Goal: Information Seeking & Learning: Learn about a topic

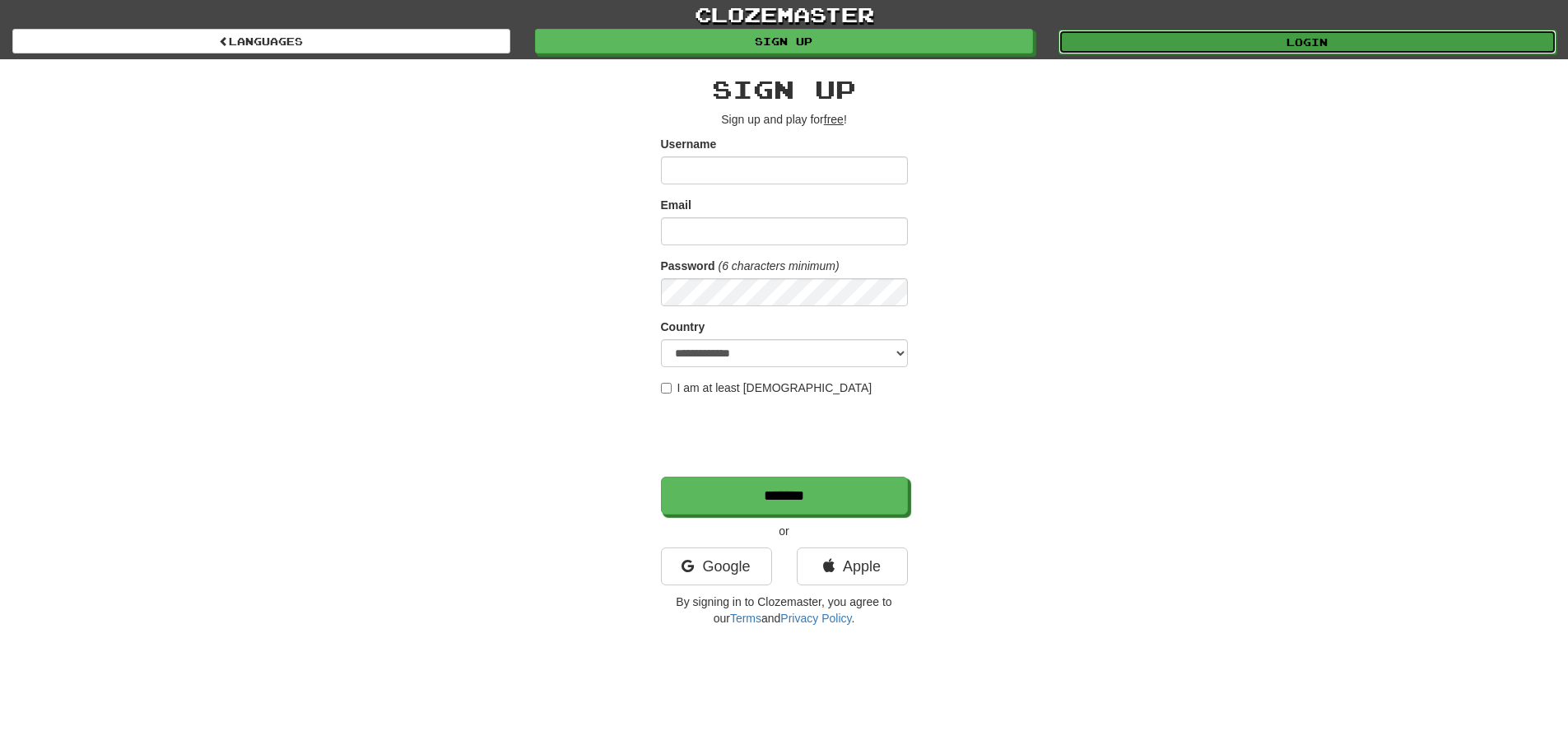
click at [1102, 44] on link "Login" at bounding box center [1307, 42] width 498 height 25
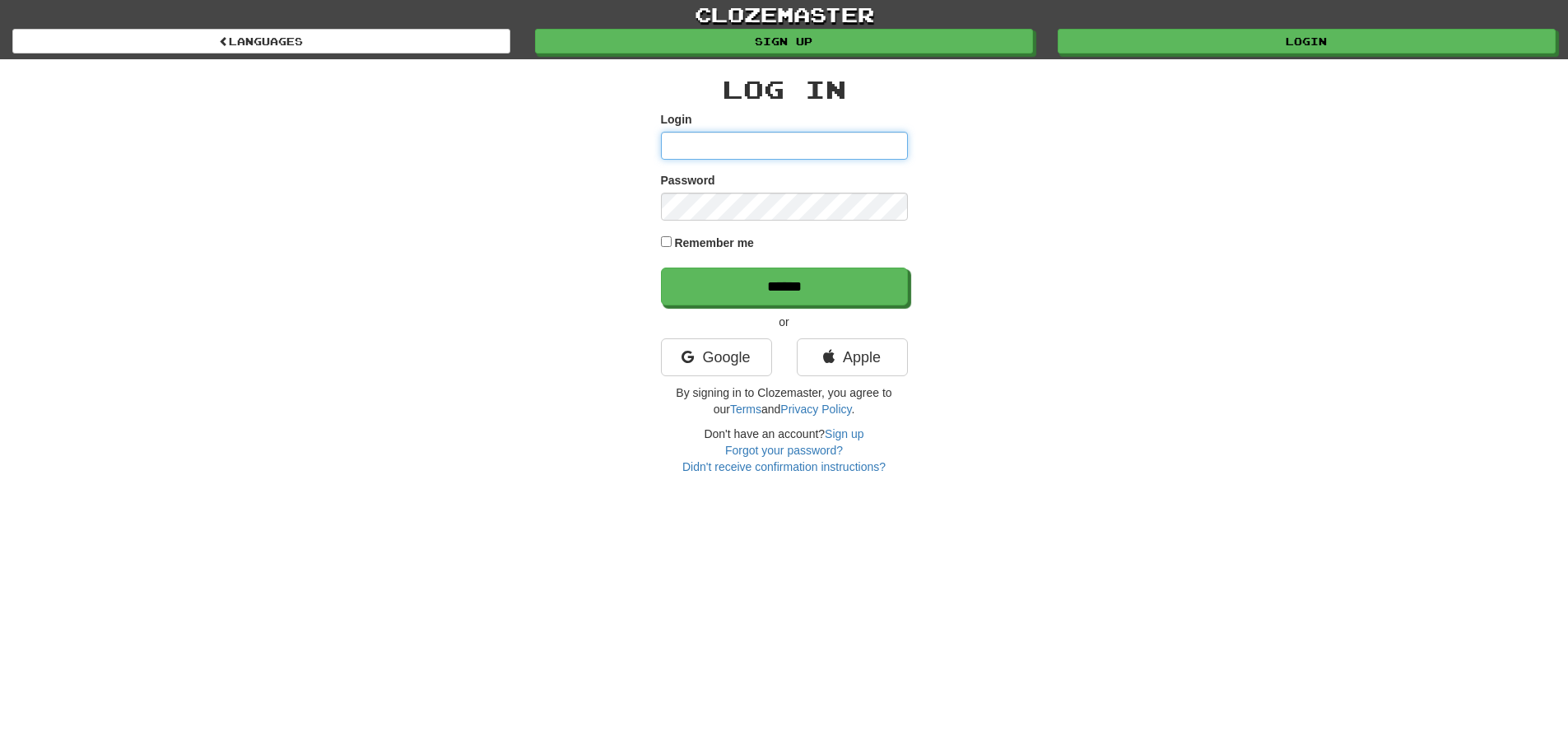
type input "**********"
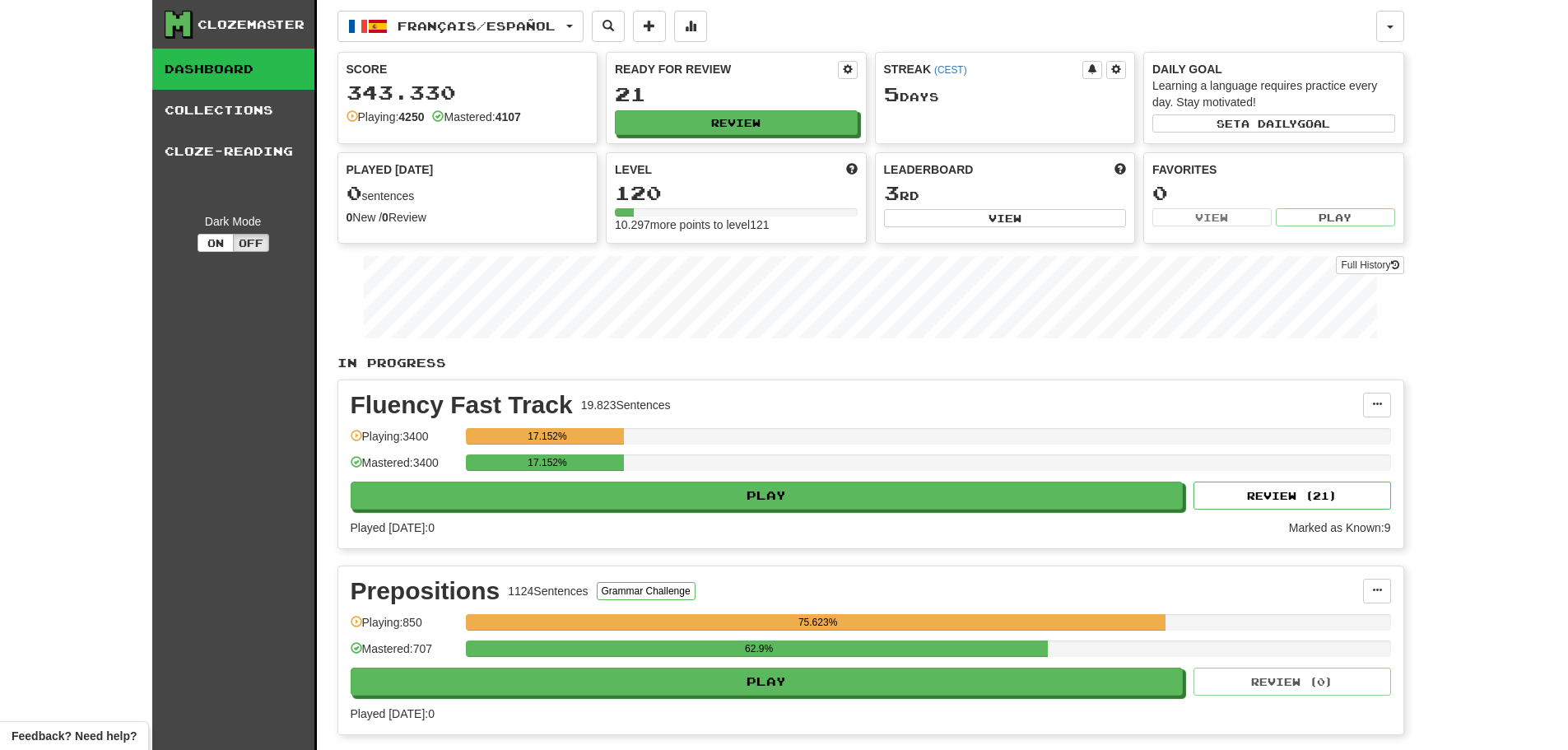
click at [778, 136] on div "Ready for Review 21 Review" at bounding box center [736, 98] width 260 height 91
click at [782, 128] on button "Review" at bounding box center [736, 123] width 243 height 25
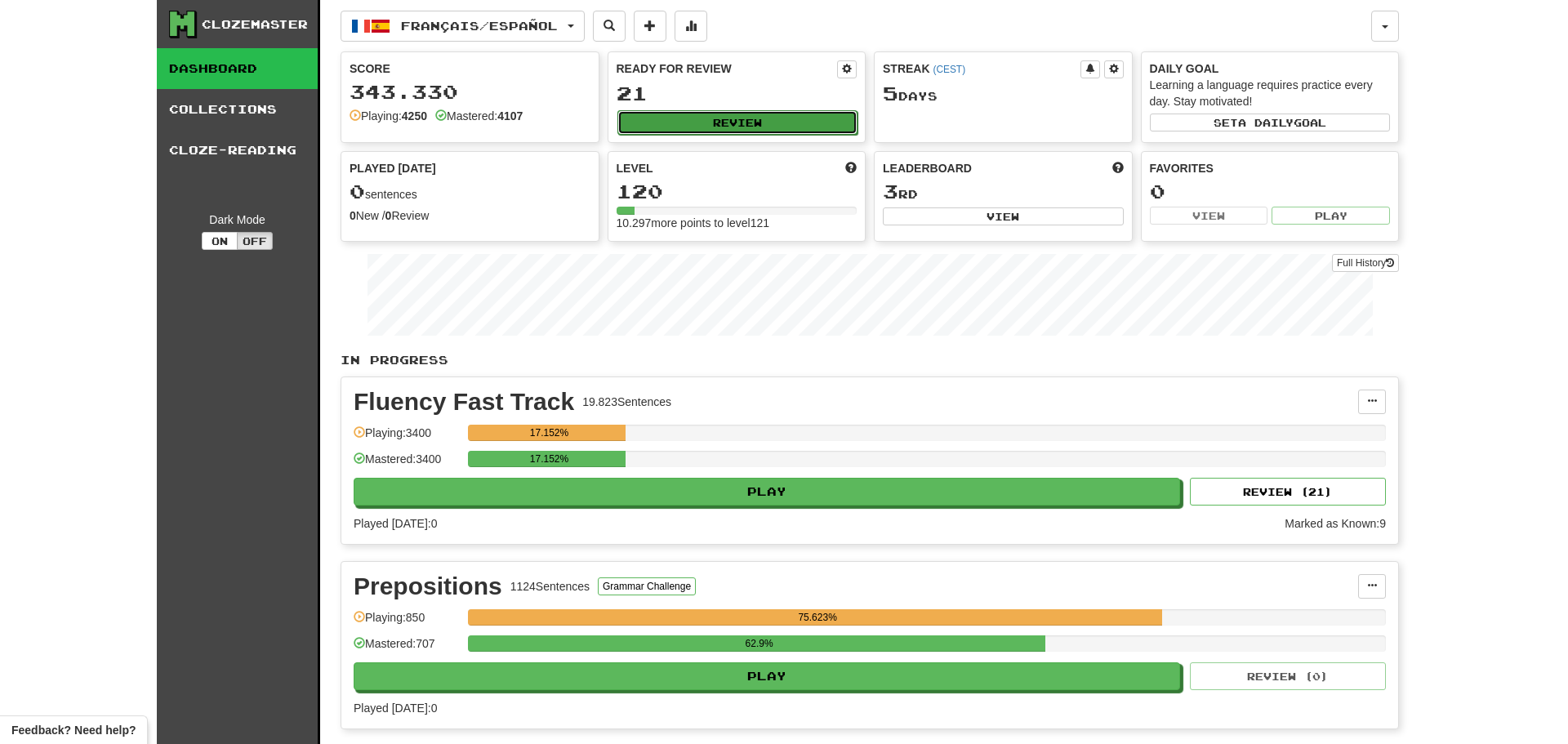
select select "********"
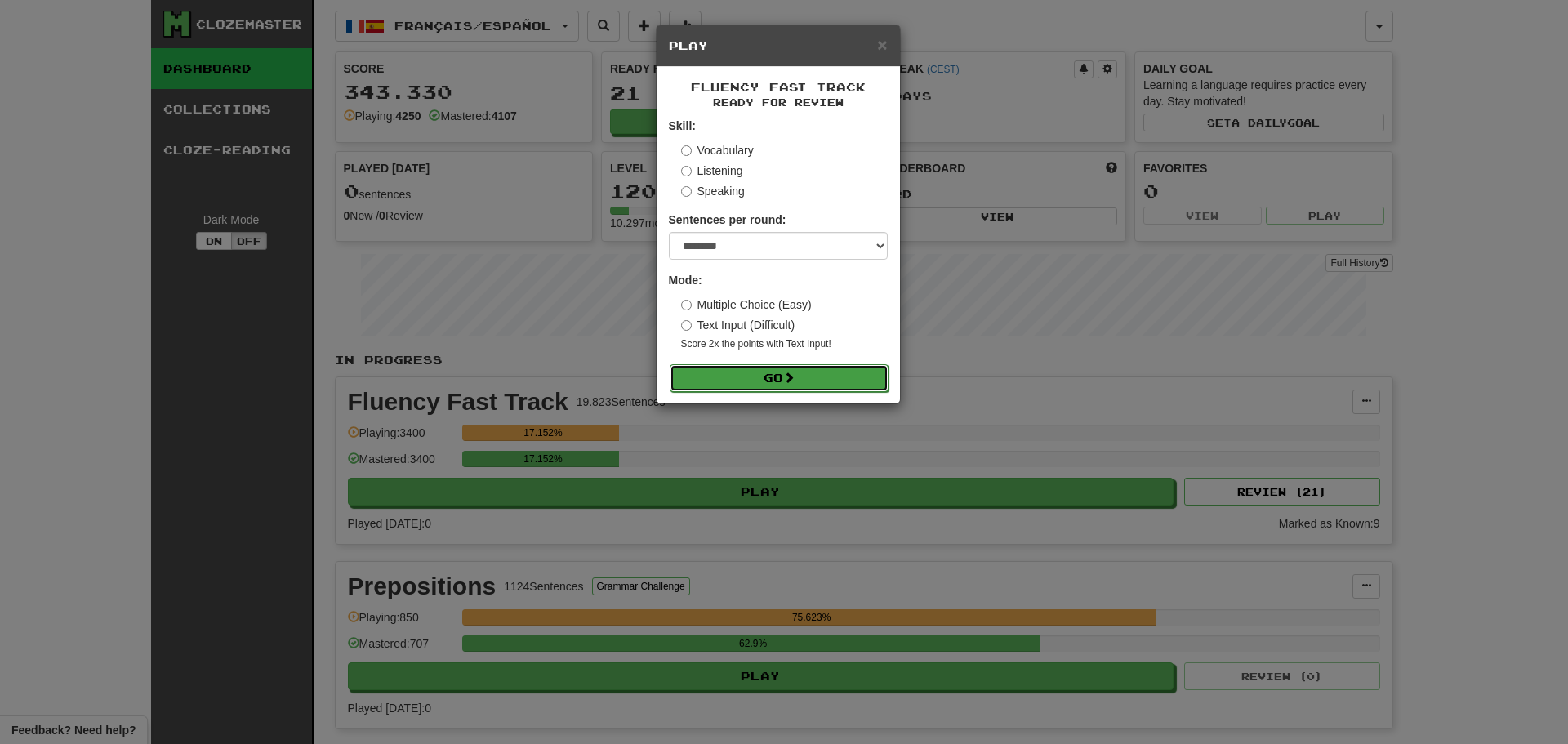
click at [799, 380] on button "Go" at bounding box center [778, 378] width 219 height 28
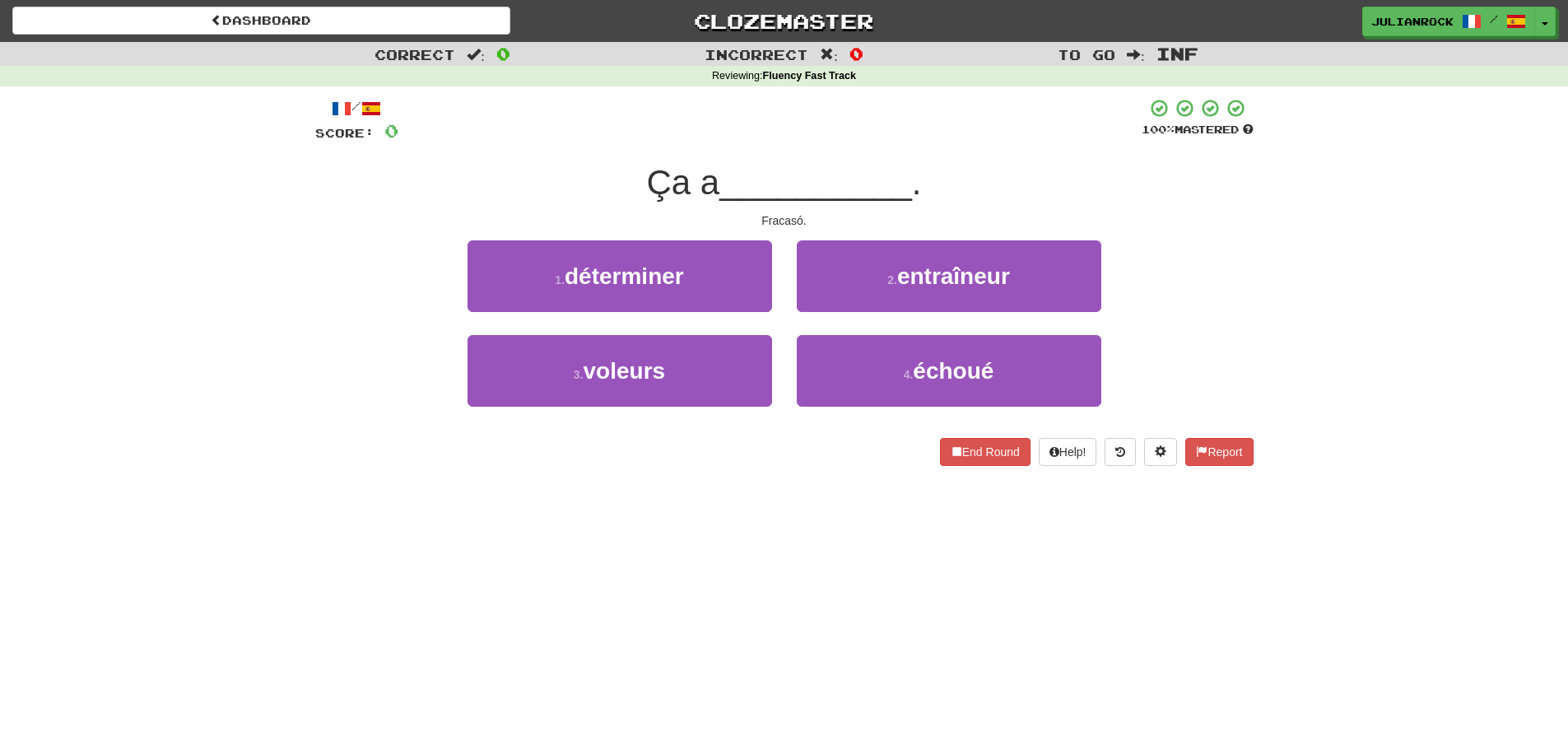
click at [1214, 252] on div "1 . déterminer 2 . entraîneur" at bounding box center [784, 287] width 988 height 94
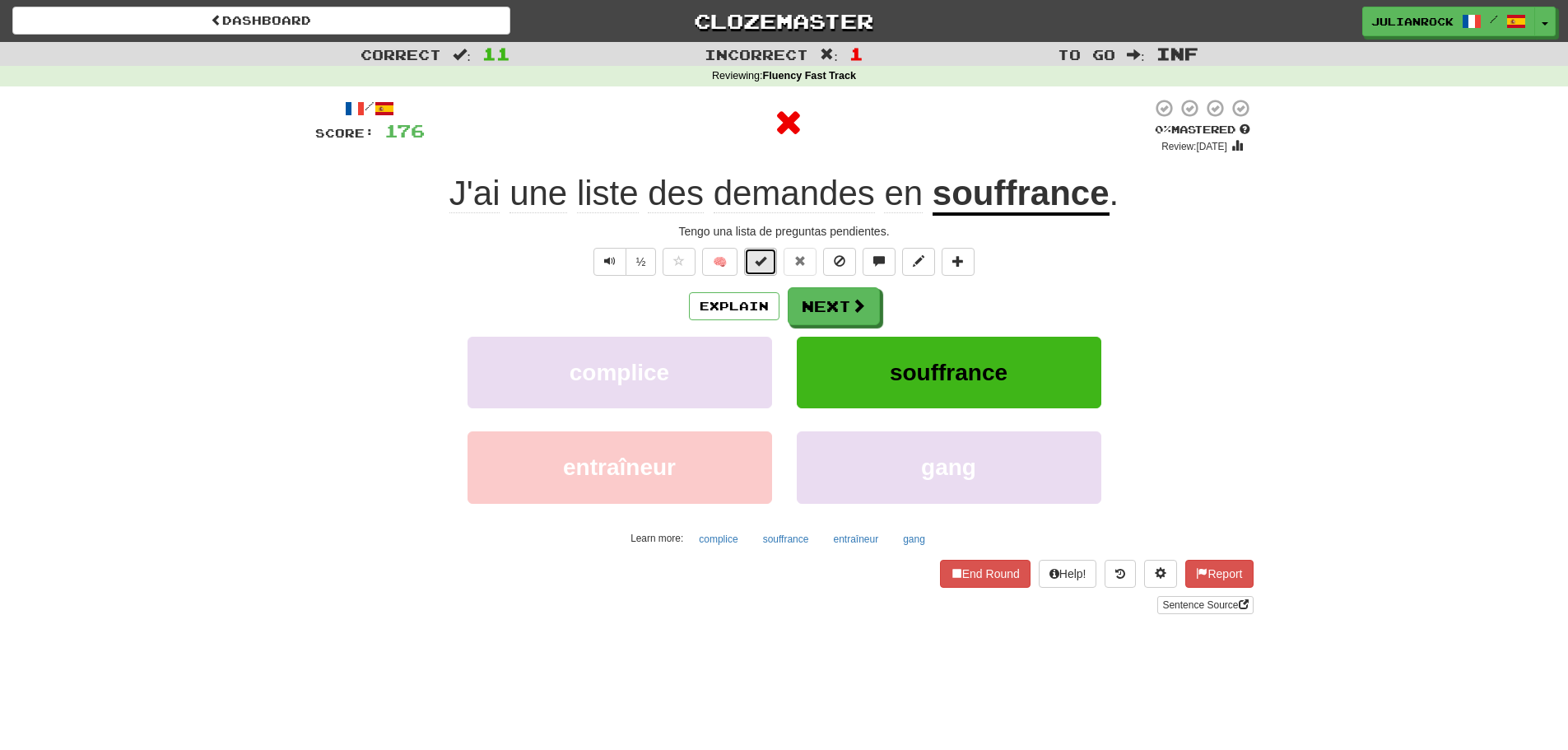
click at [766, 250] on button at bounding box center [760, 261] width 33 height 28
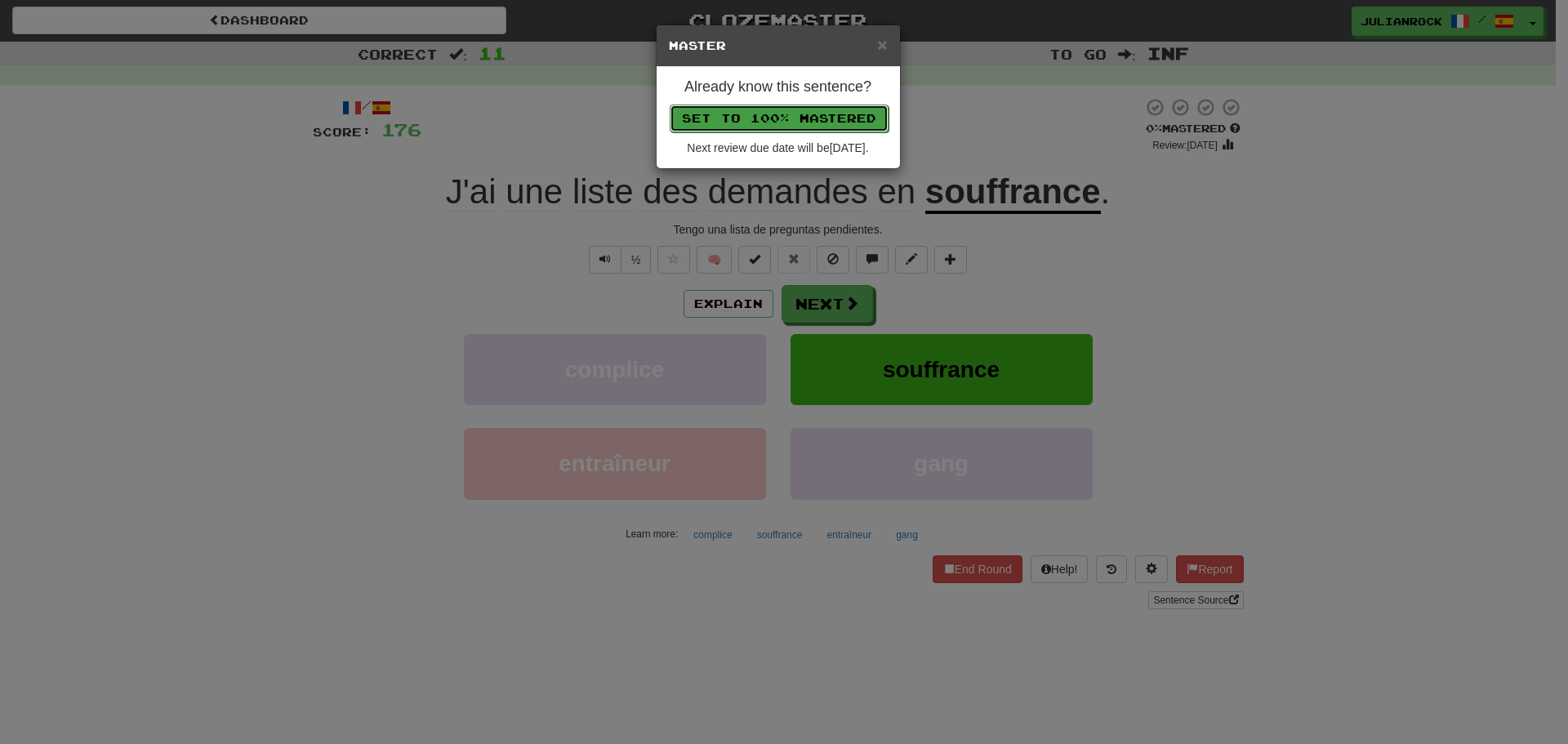
click at [778, 121] on button "Set to 100% Mastered" at bounding box center [778, 118] width 219 height 28
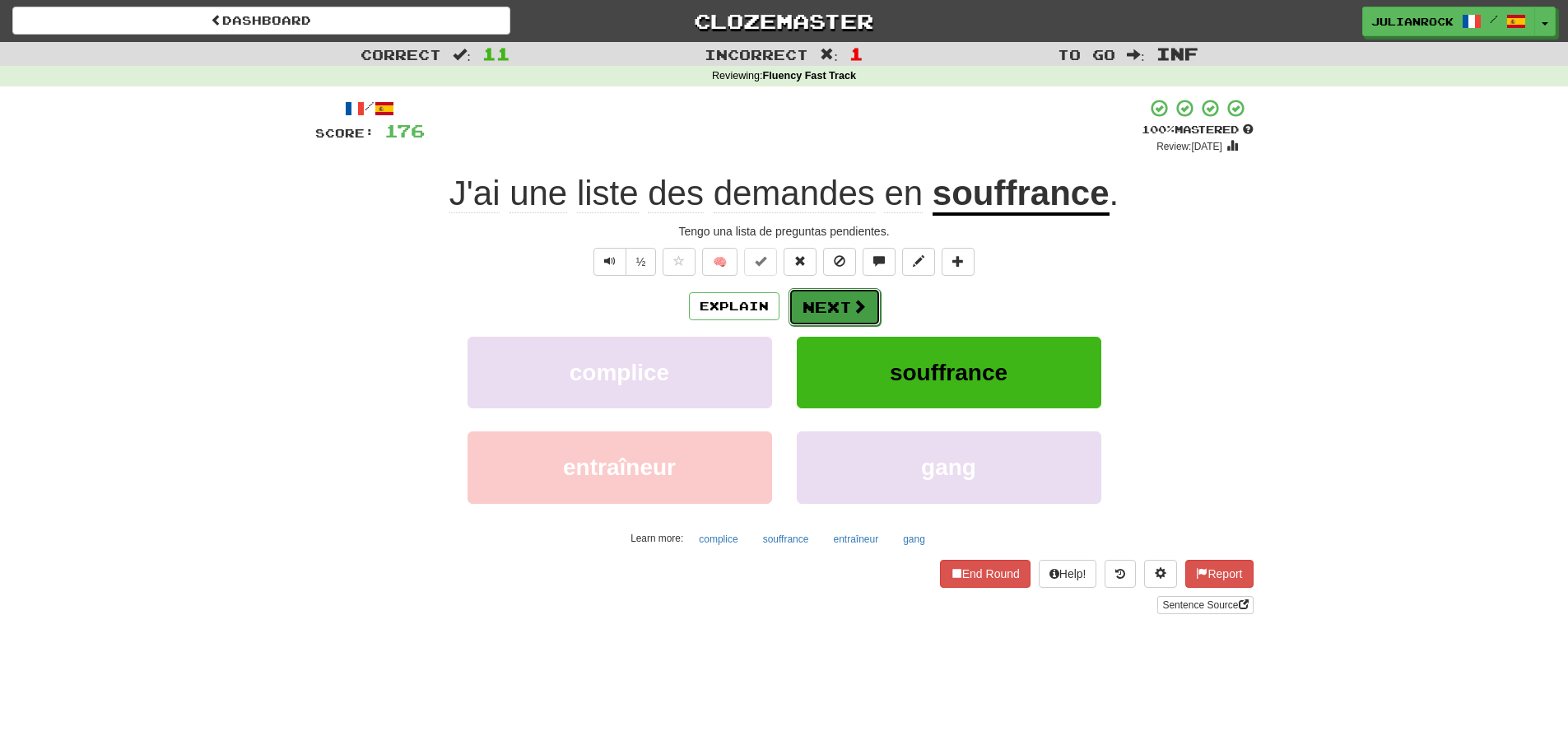
click at [823, 294] on button "Next" at bounding box center [835, 307] width 93 height 38
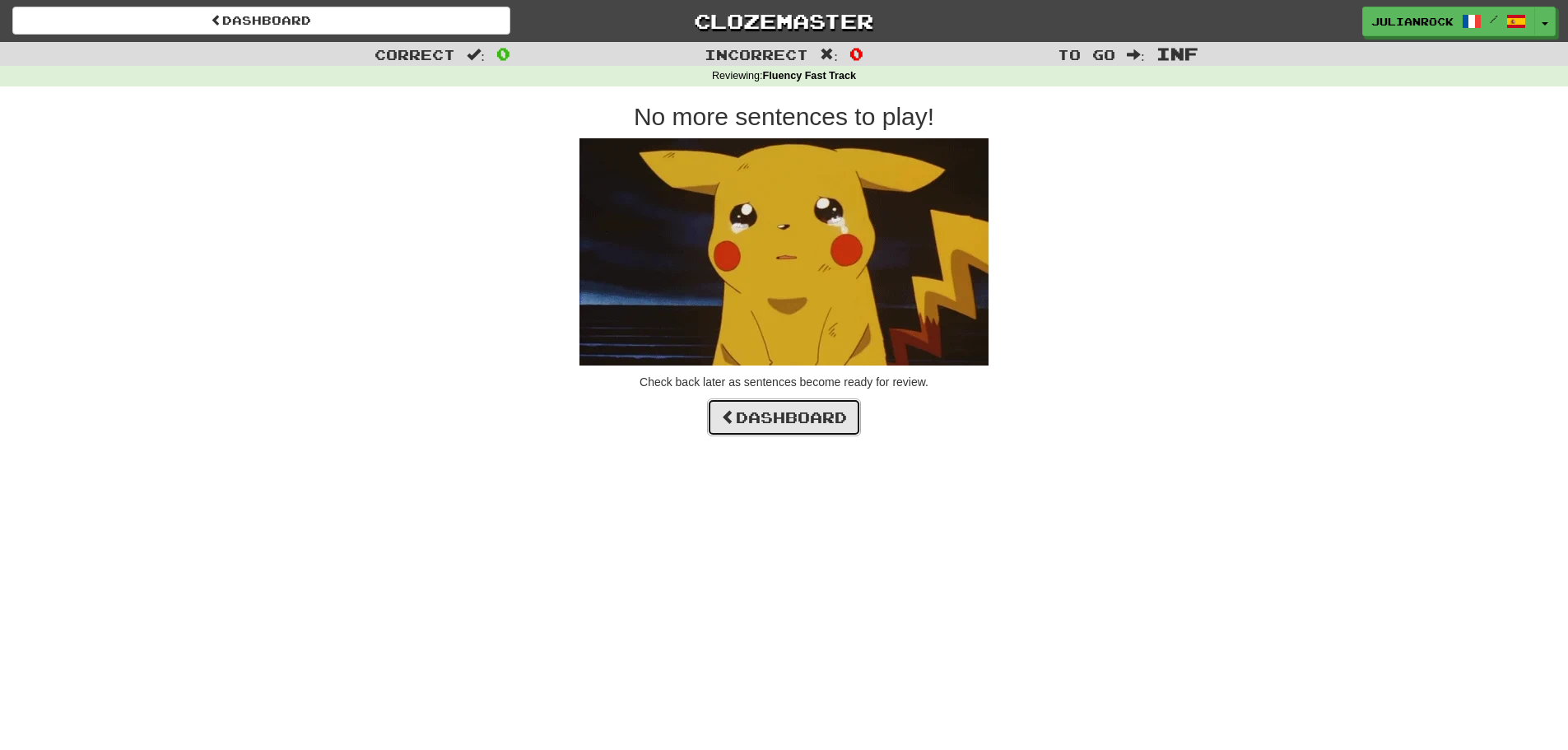
click at [791, 428] on link "Dashboard" at bounding box center [784, 417] width 154 height 38
